Goal: Task Accomplishment & Management: Complete application form

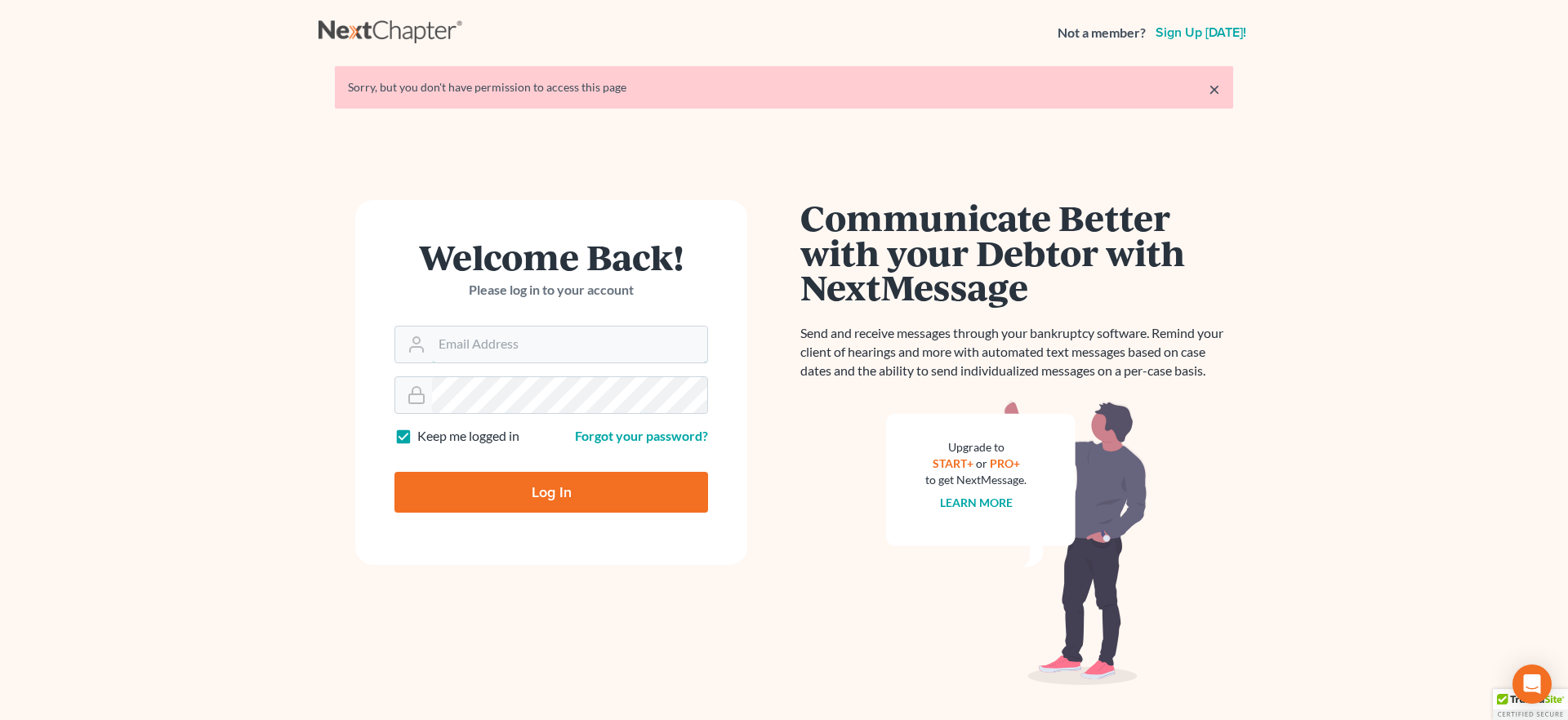
type input "[EMAIL_ADDRESS][DOMAIN_NAME]"
click at [573, 501] on input "Log In" at bounding box center [551, 493] width 314 height 41
type input "Thinking..."
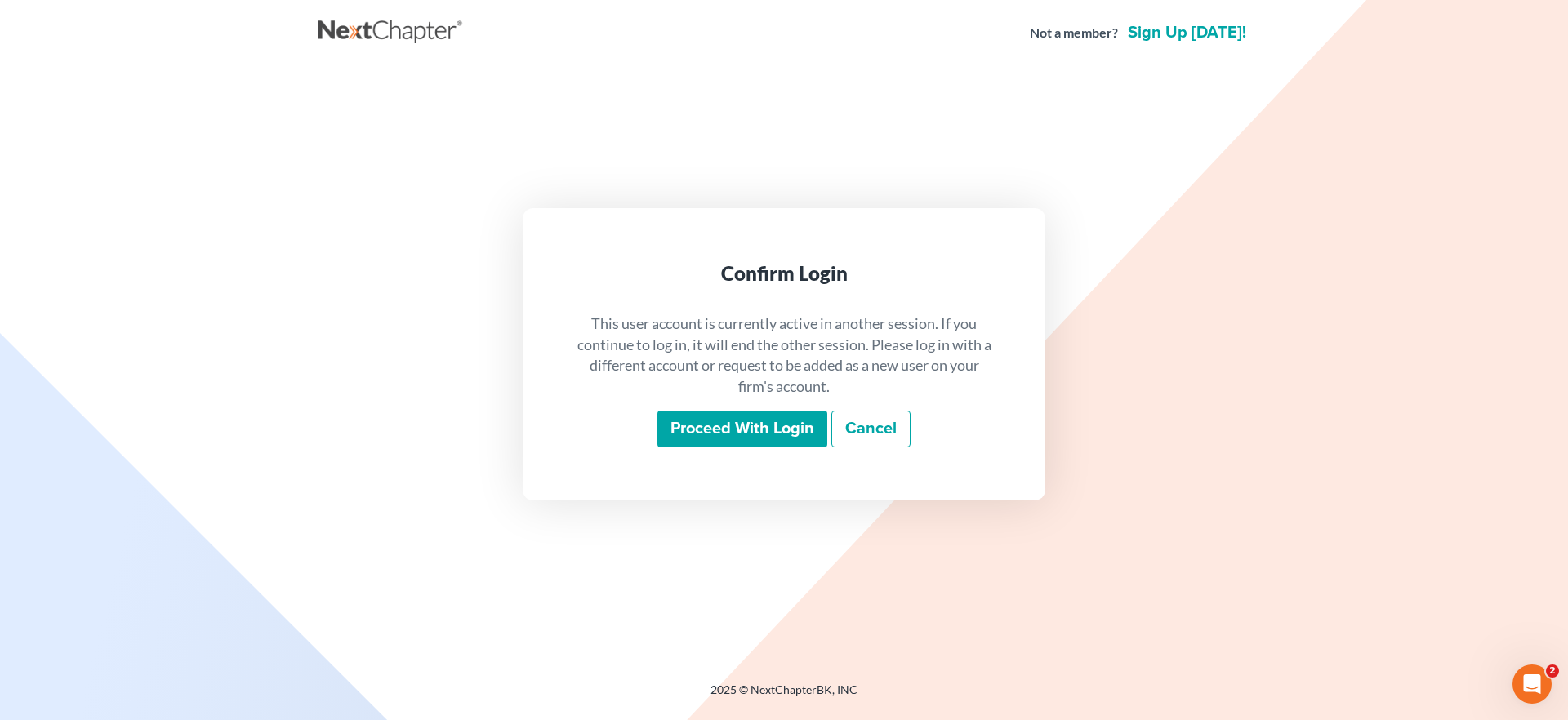
click at [722, 419] on input "Proceed with login" at bounding box center [743, 430] width 170 height 38
